Goal: Task Accomplishment & Management: Complete application form

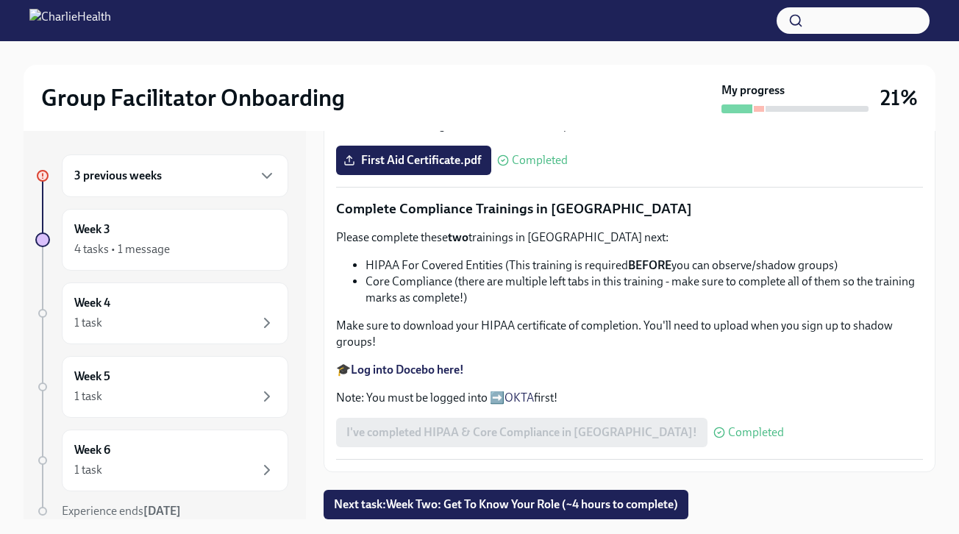
scroll to position [26, 0]
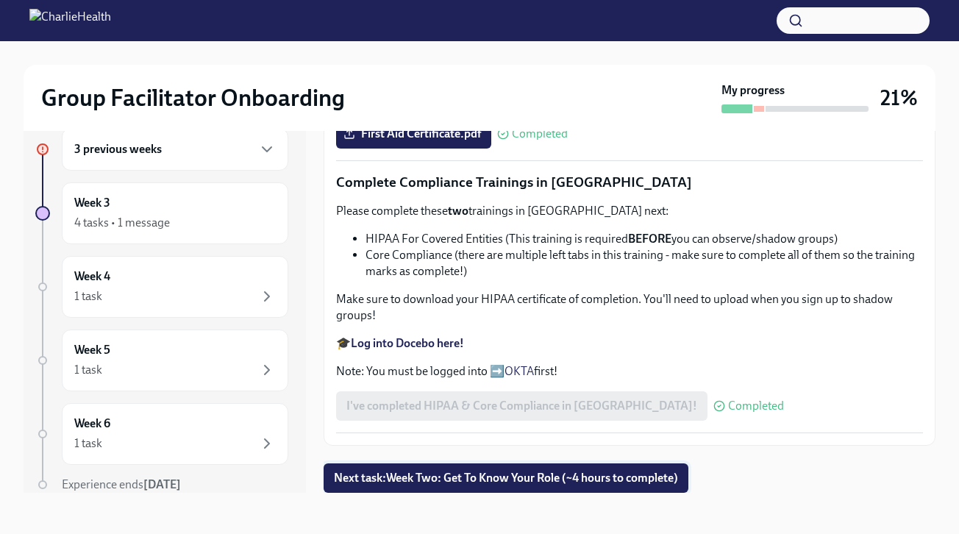
click at [477, 483] on span "Next task : Week Two: Get To Know Your Role (~4 hours to complete)" at bounding box center [506, 478] width 344 height 15
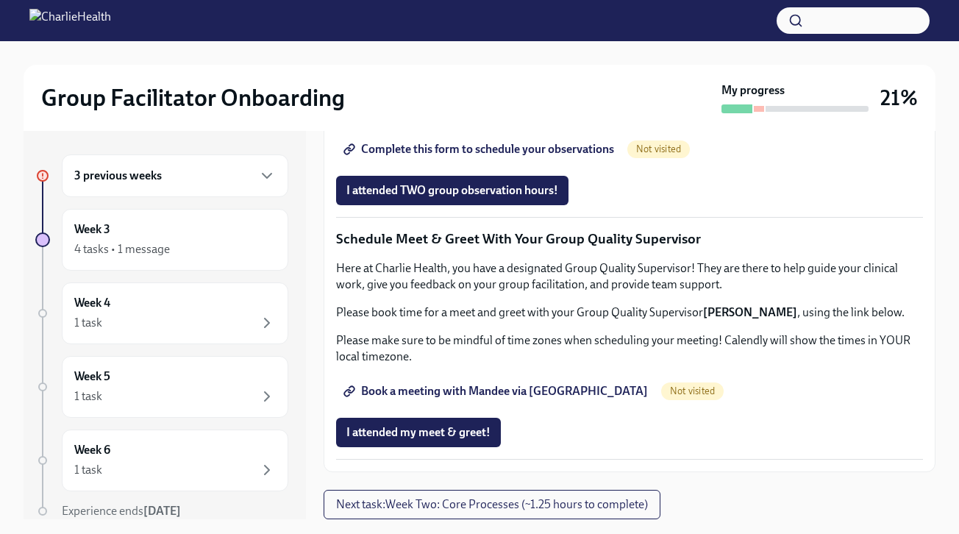
click at [209, 180] on div "3 previous weeks" at bounding box center [175, 176] width 202 height 18
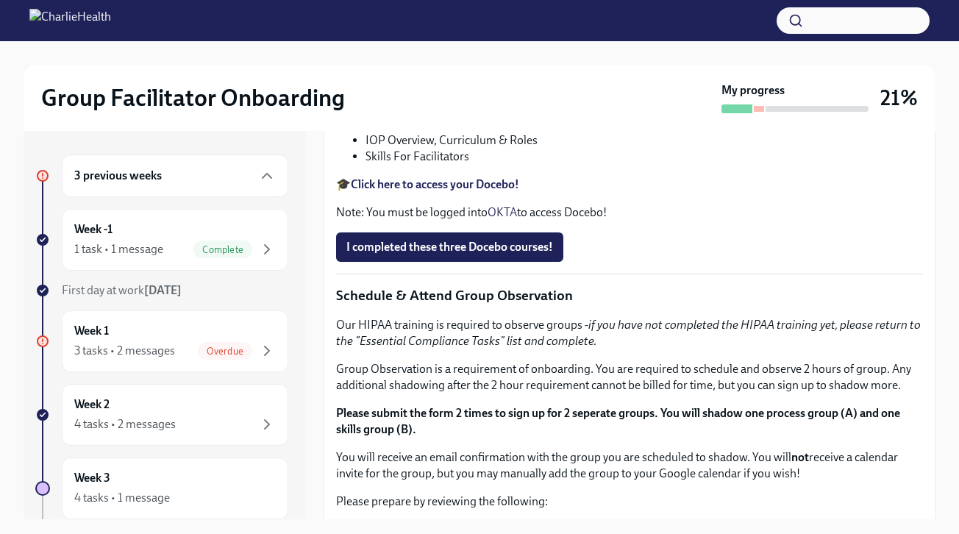
scroll to position [558, 0]
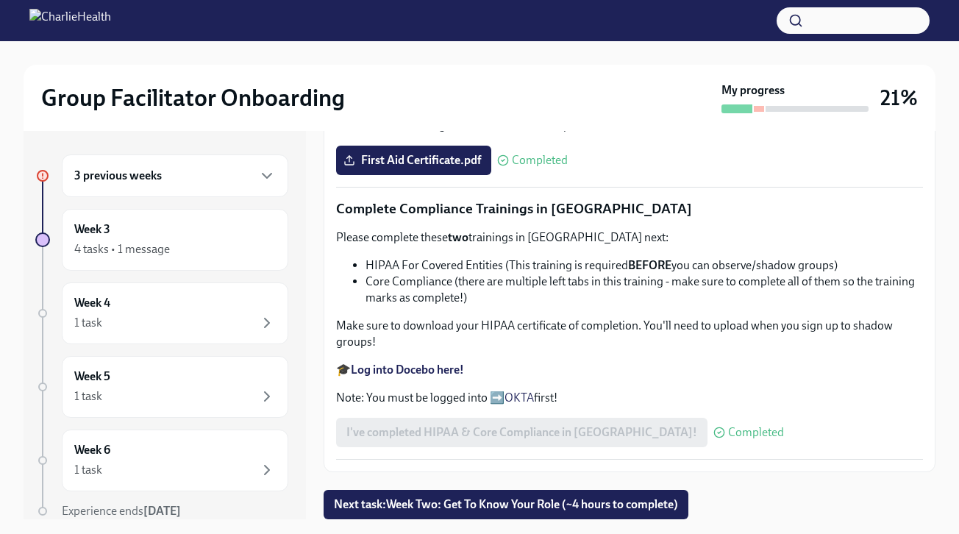
scroll to position [26, 0]
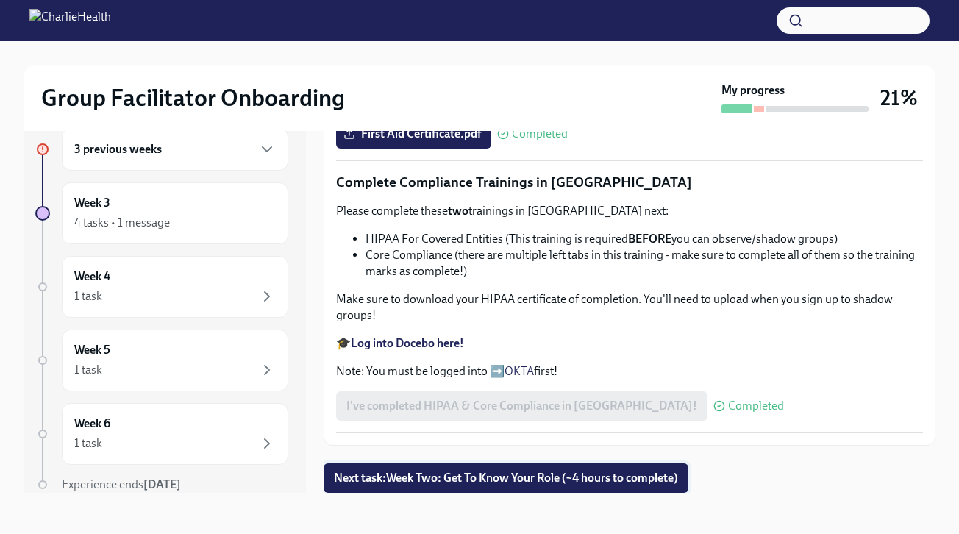
click at [497, 478] on span "Next task : Week Two: Get To Know Your Role (~4 hours to complete)" at bounding box center [506, 478] width 344 height 15
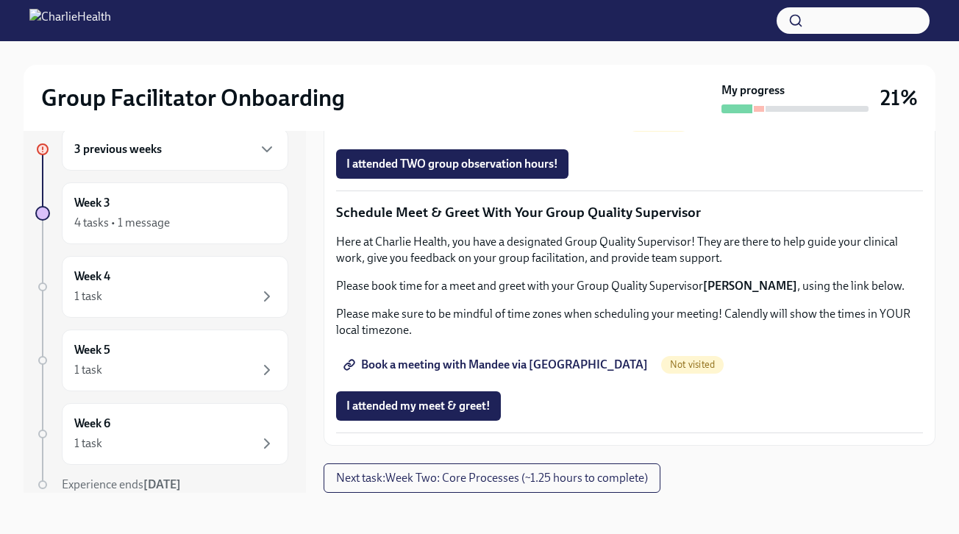
scroll to position [1425, 0]
